Goal: Complete application form: Complete application form

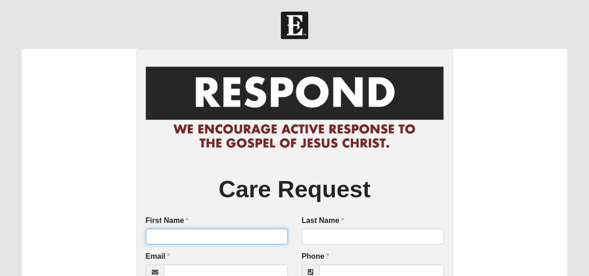
click at [212, 231] on input "First Name" at bounding box center [217, 237] width 142 height 16
type input "Taky"
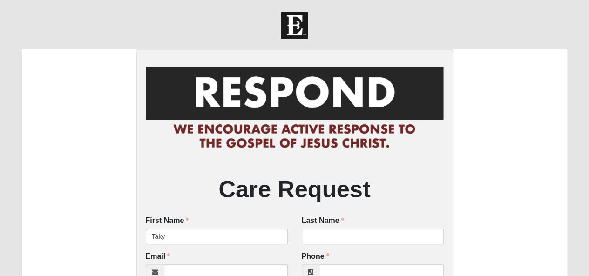
click at [331, 246] on div "Last Name Last Name is required." at bounding box center [373, 234] width 156 height 36
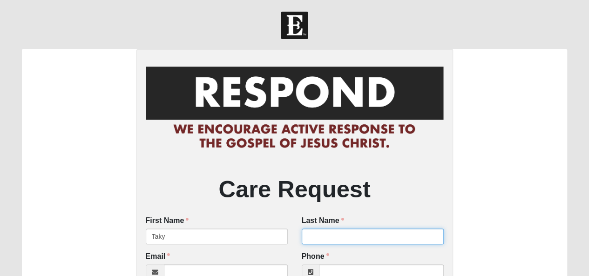
click at [332, 243] on input "Last Name" at bounding box center [373, 237] width 142 height 16
type input "A"
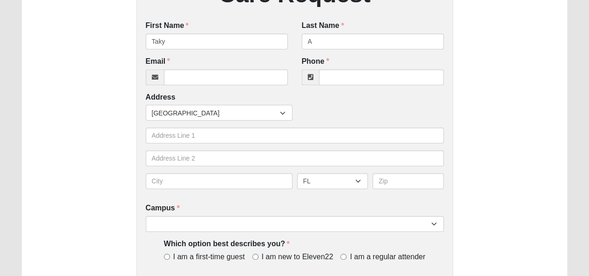
scroll to position [201, 0]
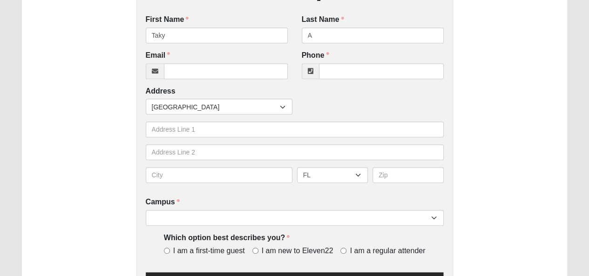
click at [343, 92] on div "Address Countries [GEOGRAPHIC_DATA] ------------------------ [GEOGRAPHIC_DATA] …" at bounding box center [295, 138] width 298 height 104
click at [203, 78] on input "Email" at bounding box center [226, 71] width 124 height 16
type input "[EMAIL_ADDRESS][DOMAIN_NAME]"
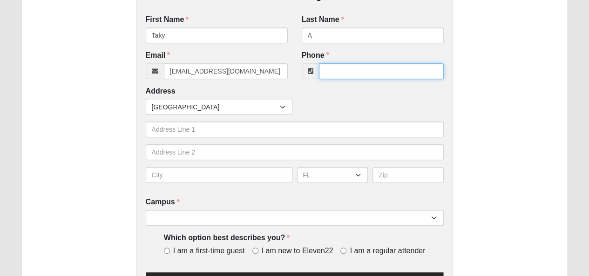
type input "3064509724"
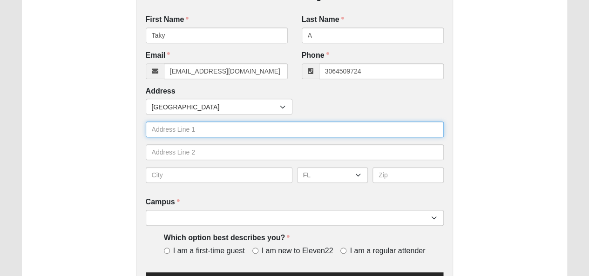
type input "[STREET_ADDRESS][PERSON_NAME]"
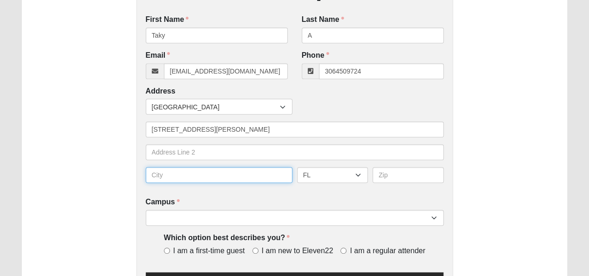
type input "[PERSON_NAME]"
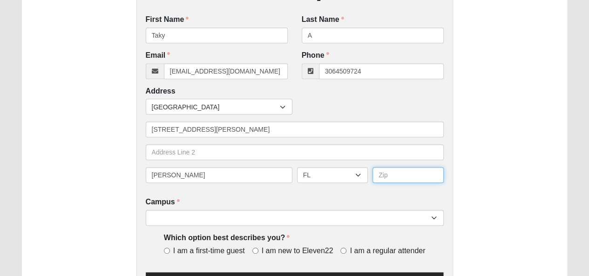
type input "S4W 0A2"
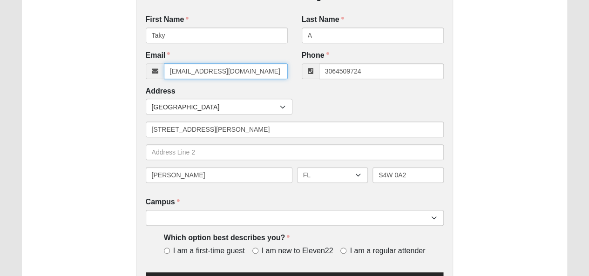
type input "[PHONE_NUMBER]"
click at [221, 80] on div "Email [EMAIL_ADDRESS][DOMAIN_NAME] Email address is not valid Email is required." at bounding box center [217, 68] width 156 height 36
click at [247, 77] on input "[EMAIL_ADDRESS][DOMAIN_NAME]" at bounding box center [226, 71] width 124 height 16
click at [115, 107] on div "Care Request First Name [PERSON_NAME] First Name is required. Last Name A Last …" at bounding box center [295, 115] width 546 height 535
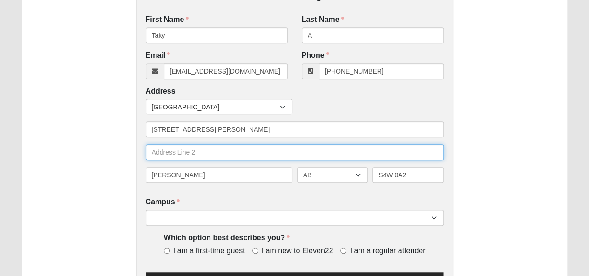
click at [170, 156] on input "text" at bounding box center [295, 152] width 298 height 16
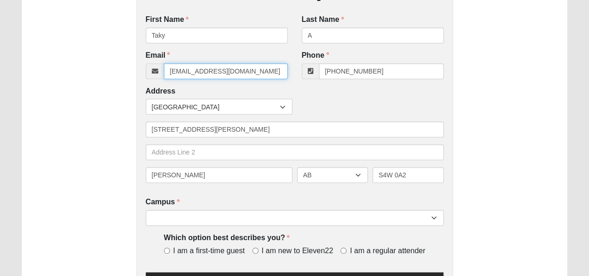
click at [184, 78] on input "[EMAIL_ADDRESS][DOMAIN_NAME]" at bounding box center [226, 71] width 124 height 16
click at [178, 74] on input "[EMAIL_ADDRESS][DOMAIN_NAME]" at bounding box center [226, 71] width 124 height 16
type input "[EMAIL_ADDRESS][DOMAIN_NAME]"
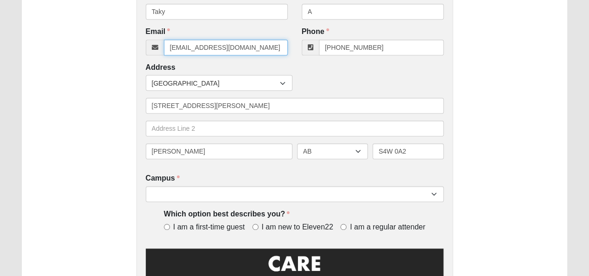
scroll to position [225, 0]
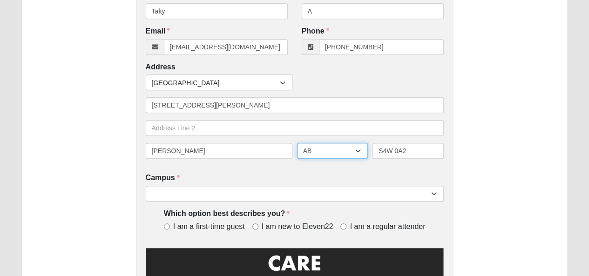
click at [328, 152] on select "AB BC MB NB NL NT NS NU ON PE QC SK YT" at bounding box center [332, 151] width 71 height 16
select select "SK"
click at [297, 143] on select "AB BC MB NB NL NT NS NU ON PE QC SK YT" at bounding box center [332, 151] width 71 height 16
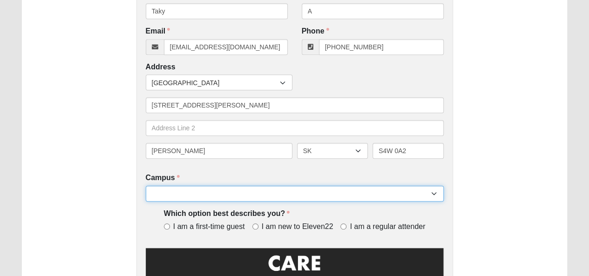
click at [275, 199] on select "Arlington Baymeadows Eleven22 Online [PERSON_NAME][GEOGRAPHIC_DATA] Jesup [GEOG…" at bounding box center [295, 194] width 298 height 16
select select "14"
click at [146, 186] on select "Arlington Baymeadows Eleven22 Online [PERSON_NAME][GEOGRAPHIC_DATA] Jesup [GEOG…" at bounding box center [295, 194] width 298 height 16
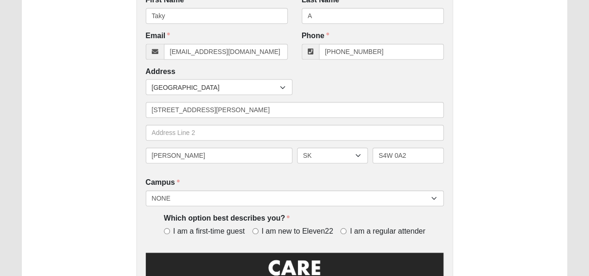
scroll to position [223, 0]
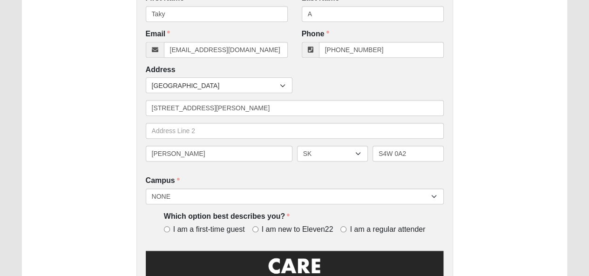
click at [260, 225] on label "I am new to Eleven22" at bounding box center [294, 229] width 85 height 11
click at [258, 226] on input "I am new to Eleven22" at bounding box center [255, 229] width 6 height 6
radio input "true"
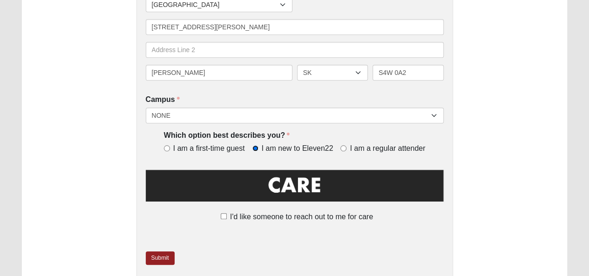
scroll to position [342, 0]
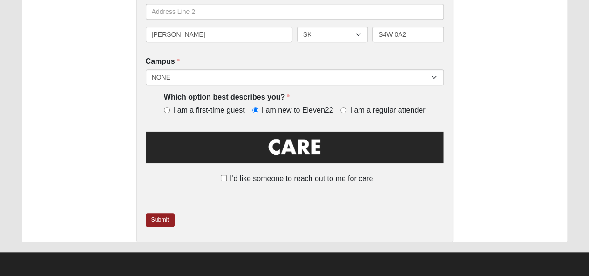
click at [227, 178] on label "I'd like someone to reach out to me for care" at bounding box center [294, 178] width 157 height 11
click at [227, 178] on input "I'd like someone to reach out to me for care" at bounding box center [224, 178] width 6 height 6
checkbox input "true"
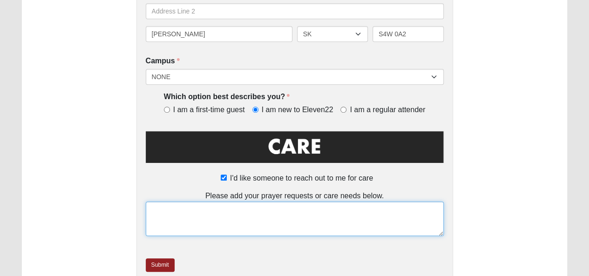
click at [209, 219] on textarea at bounding box center [295, 219] width 298 height 34
click at [214, 209] on textarea "To enrich screen reader interactions, please activate Accessibility in Grammarl…" at bounding box center [295, 219] width 298 height 34
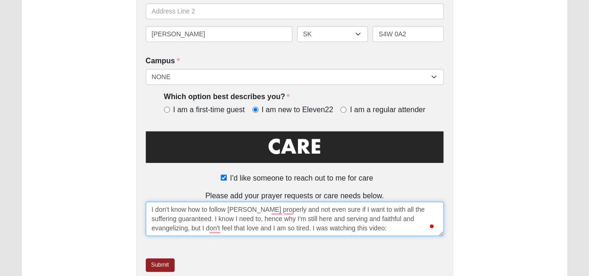
paste textarea "[URL][DOMAIN_NAME]"
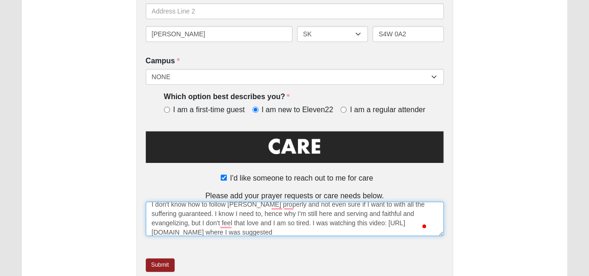
click at [344, 223] on textarea "I don't know how to follow [PERSON_NAME] properly and not even sure if I want t…" at bounding box center [295, 219] width 298 height 34
click at [416, 232] on textarea "I don't know how to follow [PERSON_NAME] properly and not even sure if I want t…" at bounding box center [295, 219] width 298 height 34
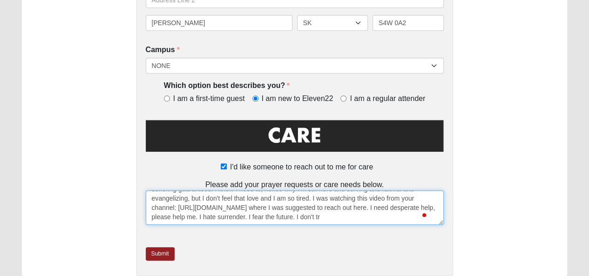
scroll to position [24, 0]
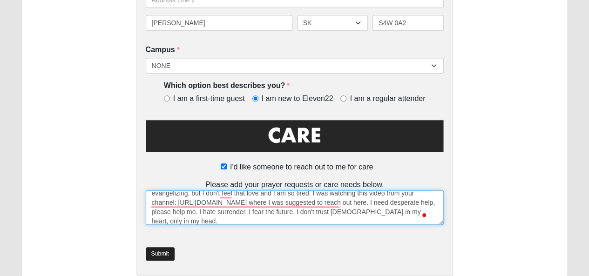
type textarea "I don't know how to follow [PERSON_NAME] properly and not even sure if I want t…"
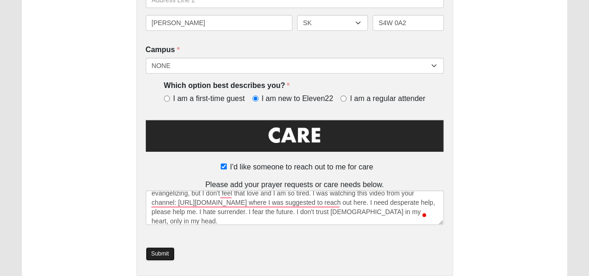
click at [160, 252] on link "Submit" at bounding box center [160, 254] width 29 height 14
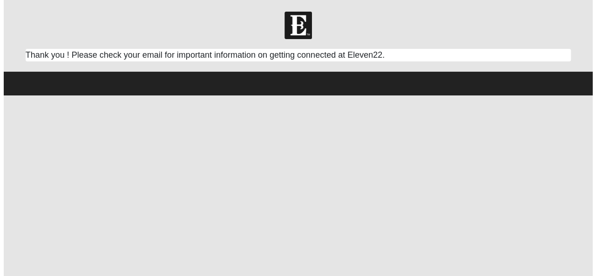
scroll to position [0, 0]
